Goal: Check status: Check status

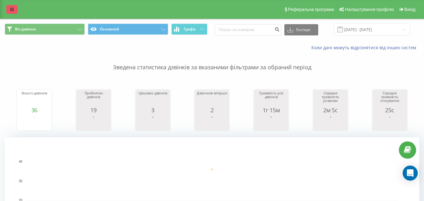
click at [7, 8] on link at bounding box center [11, 9] width 11 height 9
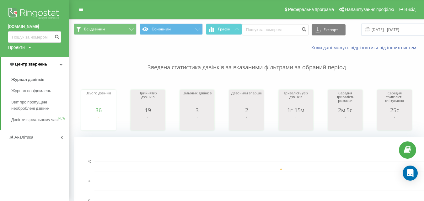
click at [37, 64] on span "Центр звернень" at bounding box center [31, 64] width 32 height 5
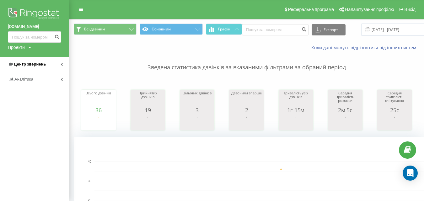
click at [37, 67] on span "Центр звернень" at bounding box center [27, 64] width 38 height 6
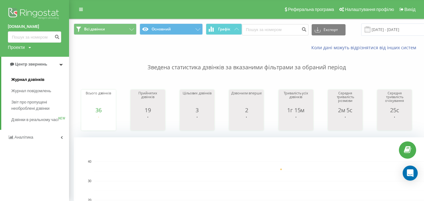
click at [33, 84] on link "Журнал дзвінків" at bounding box center [40, 79] width 58 height 11
click at [35, 81] on span "Журнал дзвінків" at bounding box center [27, 80] width 33 height 6
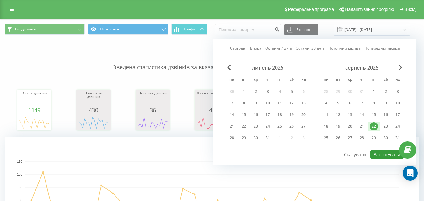
click at [384, 155] on button "Застосувати" at bounding box center [386, 154] width 33 height 9
type input "[DATE] - [DATE]"
